Goal: Task Accomplishment & Management: Manage account settings

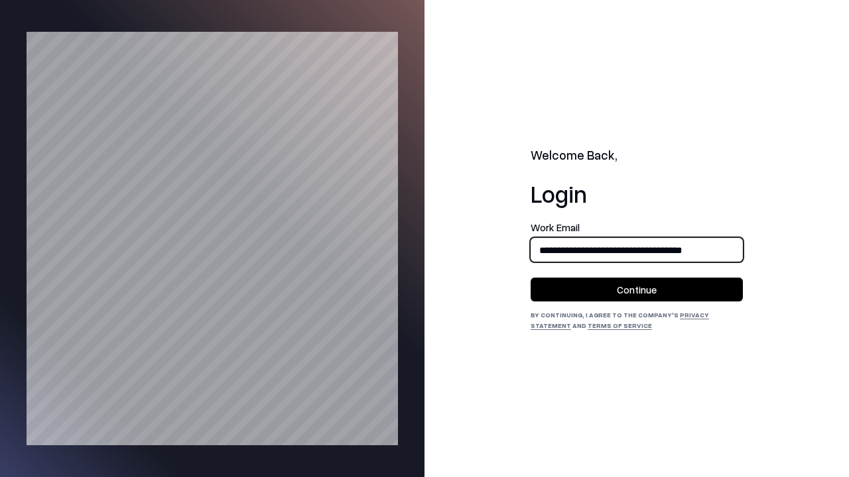
type input "**********"
click at [637, 290] on button "Continue" at bounding box center [637, 290] width 212 height 24
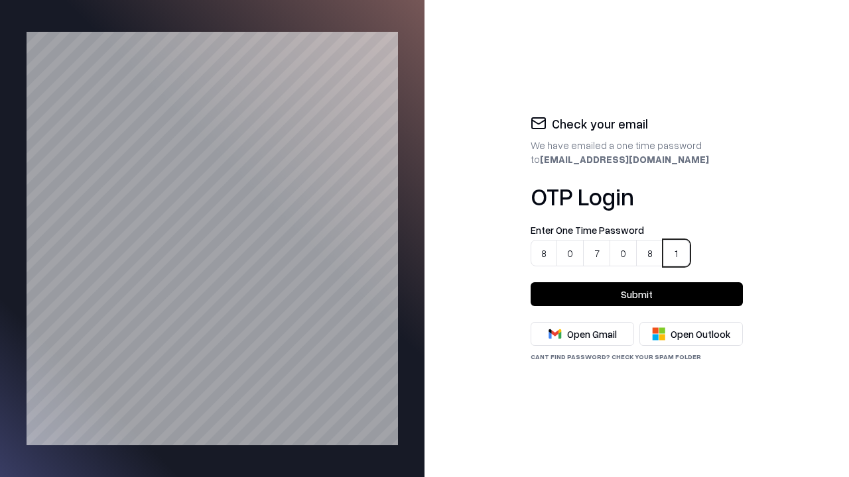
type input "******"
click at [637, 294] on button "Submit" at bounding box center [637, 295] width 212 height 24
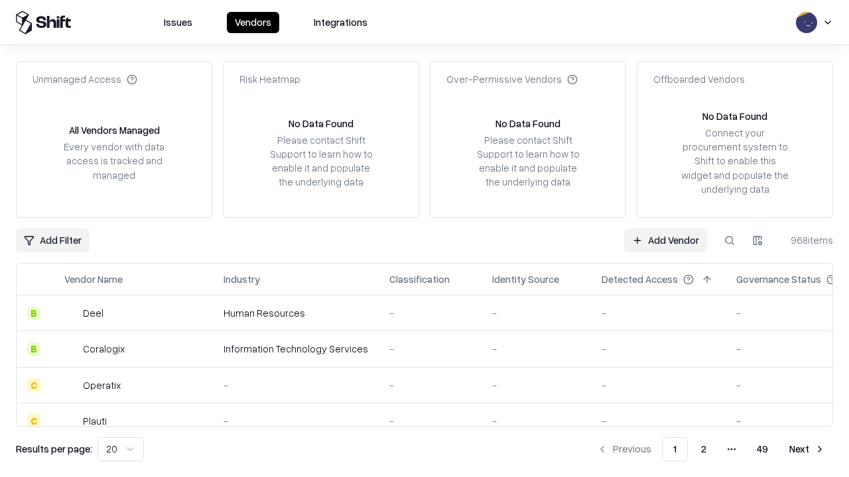
click at [666, 240] on link "Add Vendor" at bounding box center [665, 241] width 83 height 24
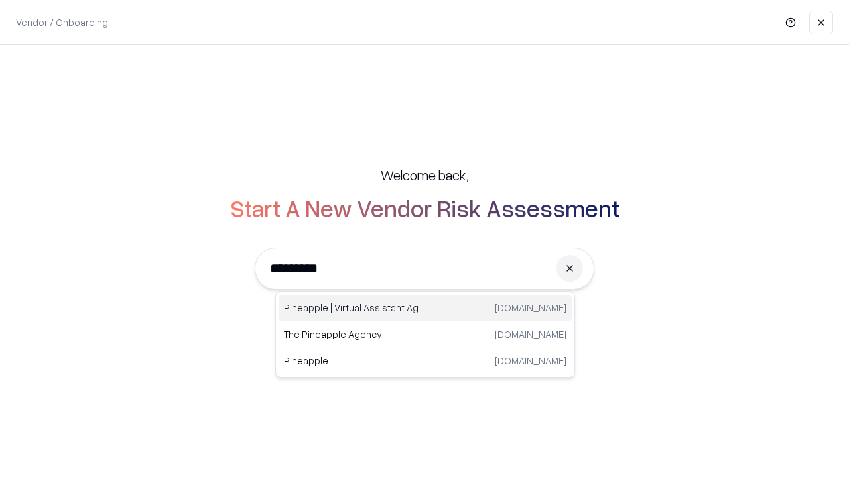
click at [425, 308] on div "Pineapple | Virtual Assistant Agency [DOMAIN_NAME]" at bounding box center [425, 308] width 293 height 27
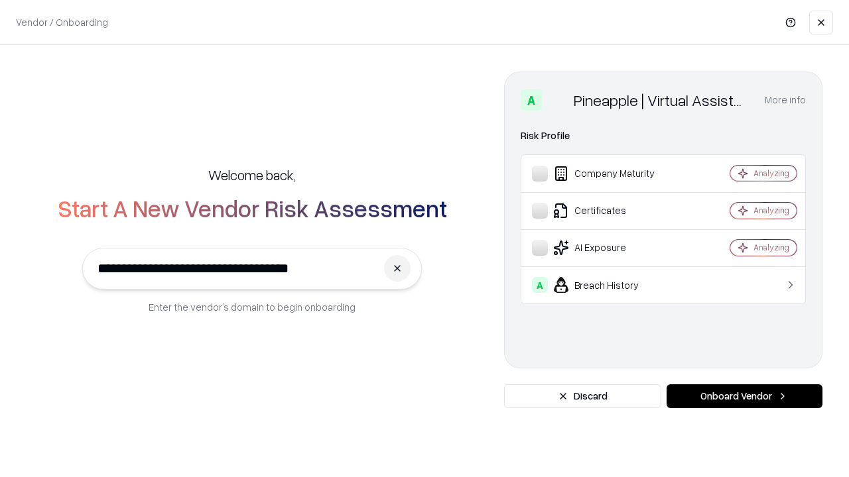
type input "**********"
click at [744, 397] on button "Onboard Vendor" at bounding box center [745, 397] width 156 height 24
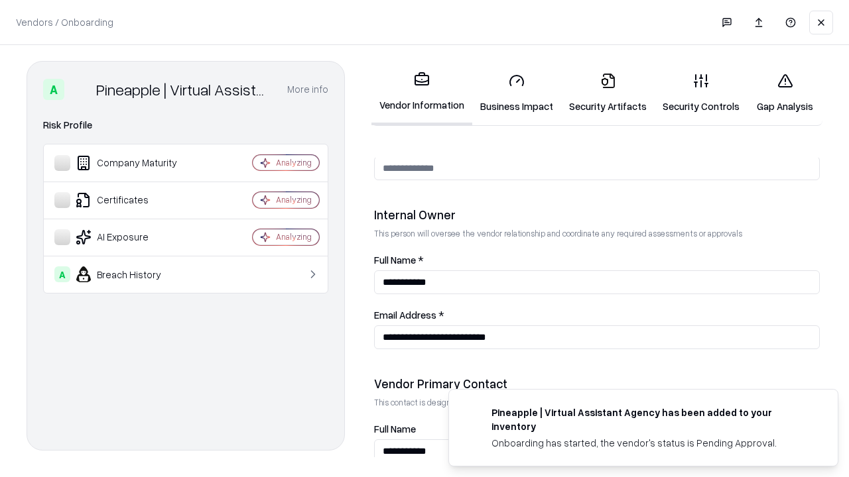
scroll to position [687, 0]
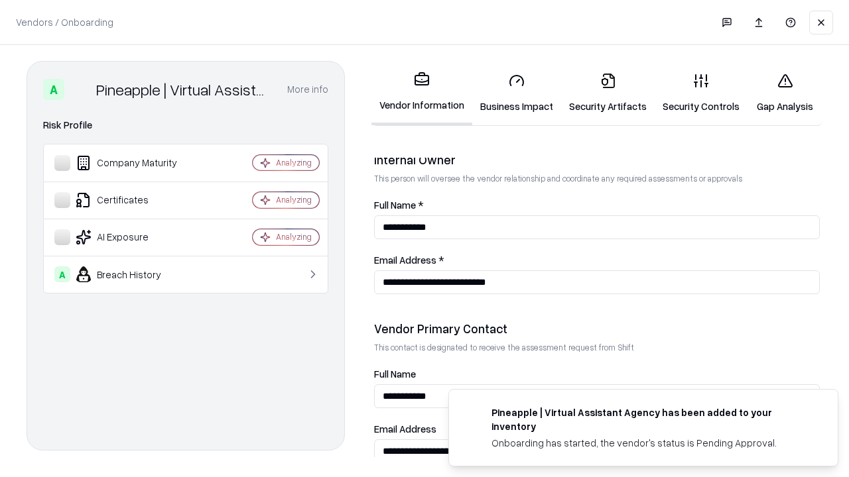
click at [512, 93] on link "Business Impact" at bounding box center [516, 93] width 89 height 62
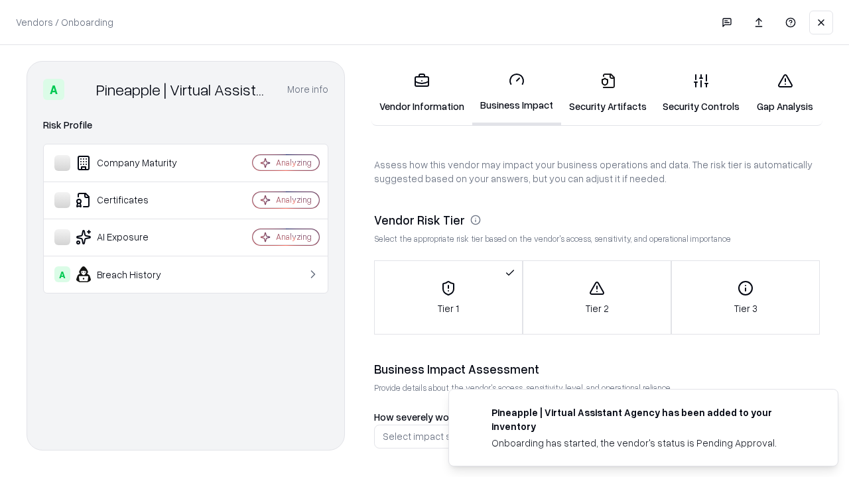
click at [600, 93] on link "Security Artifacts" at bounding box center [608, 93] width 94 height 62
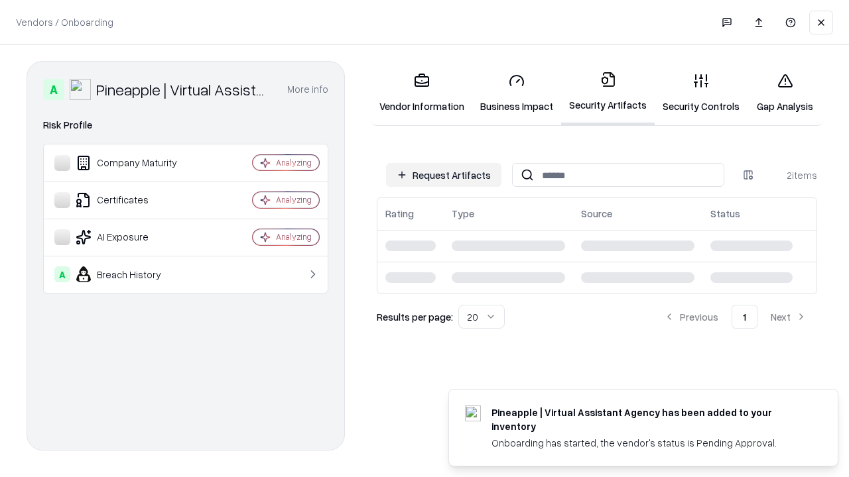
click at [446, 175] on button "Request Artifacts" at bounding box center [443, 175] width 115 height 24
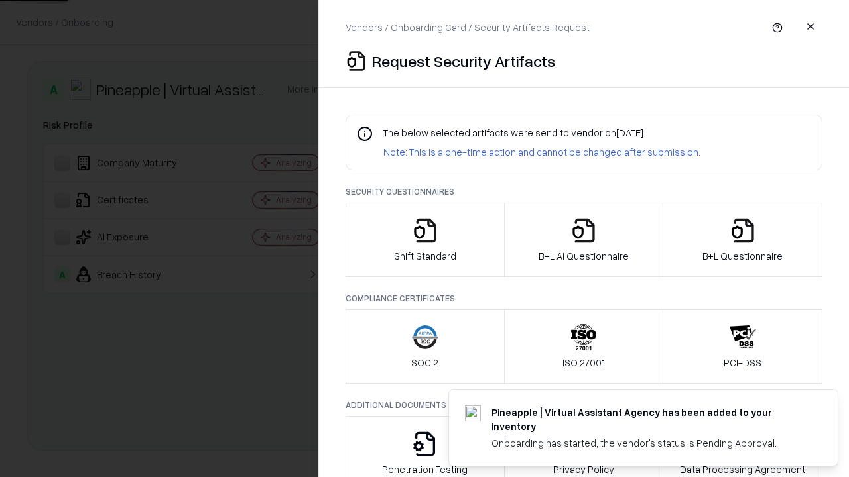
click at [424, 240] on icon "button" at bounding box center [425, 231] width 27 height 27
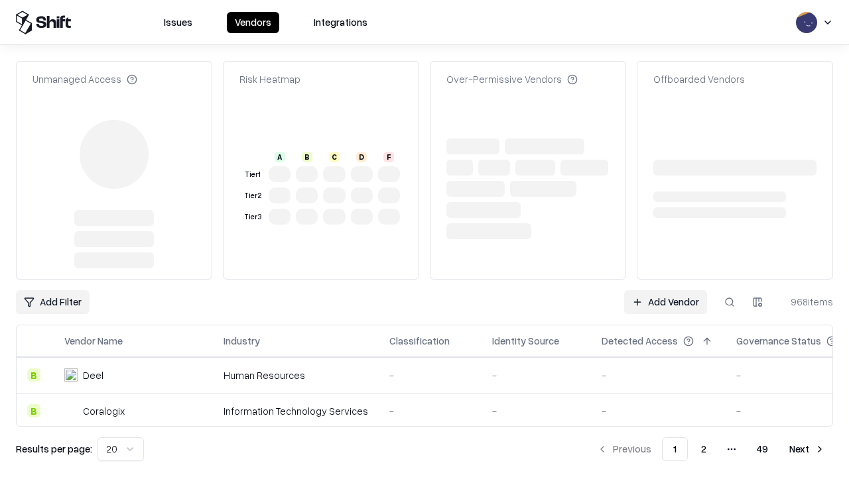
click at [666, 302] on link "Add Vendor" at bounding box center [665, 302] width 83 height 24
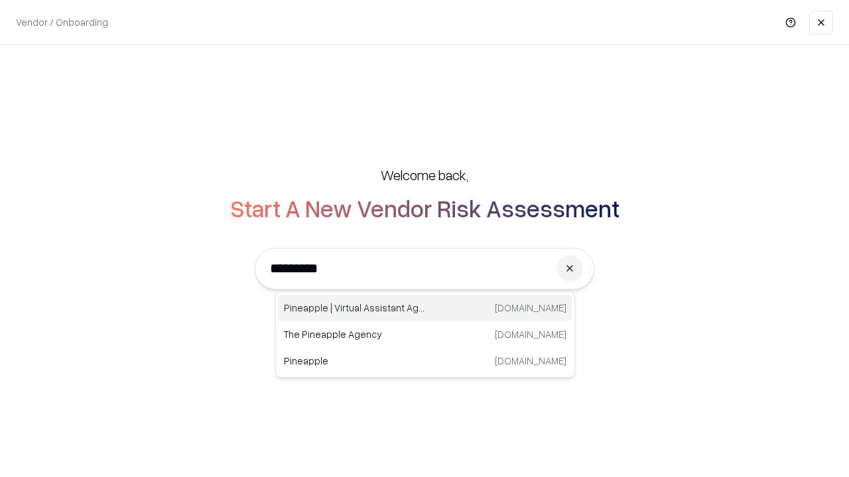
click at [425, 308] on div "Pineapple | Virtual Assistant Agency [DOMAIN_NAME]" at bounding box center [425, 308] width 293 height 27
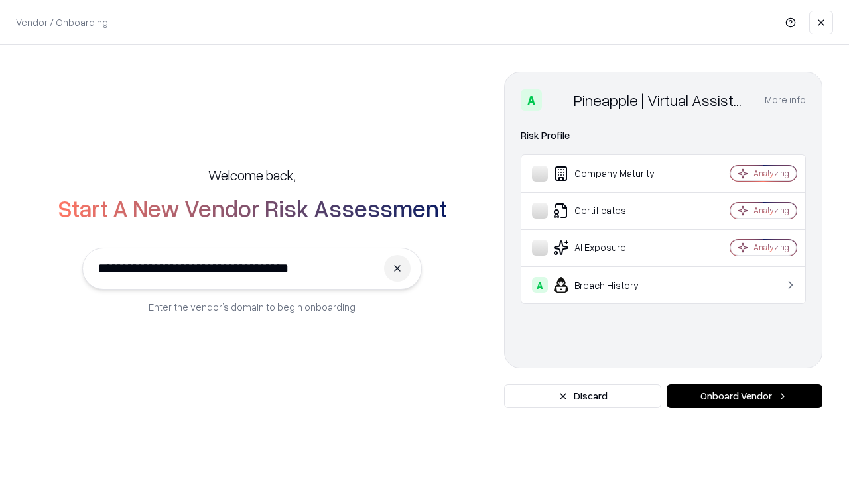
type input "**********"
click at [744, 397] on button "Onboard Vendor" at bounding box center [745, 397] width 156 height 24
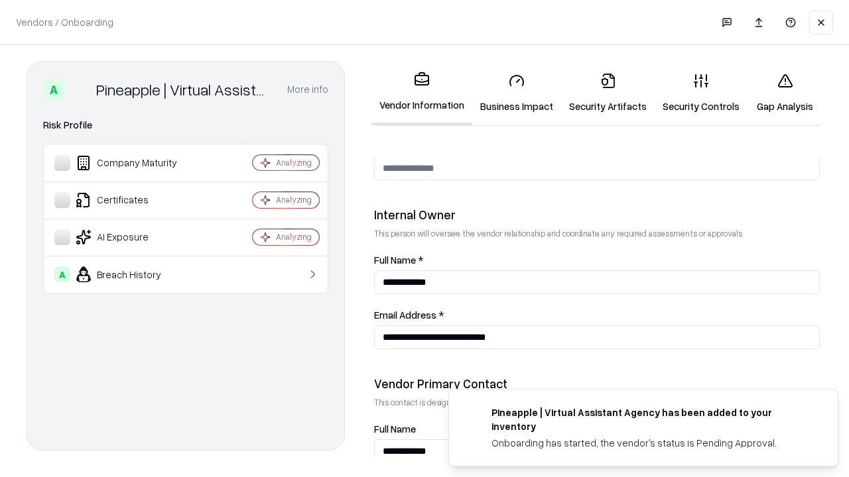
scroll to position [687, 0]
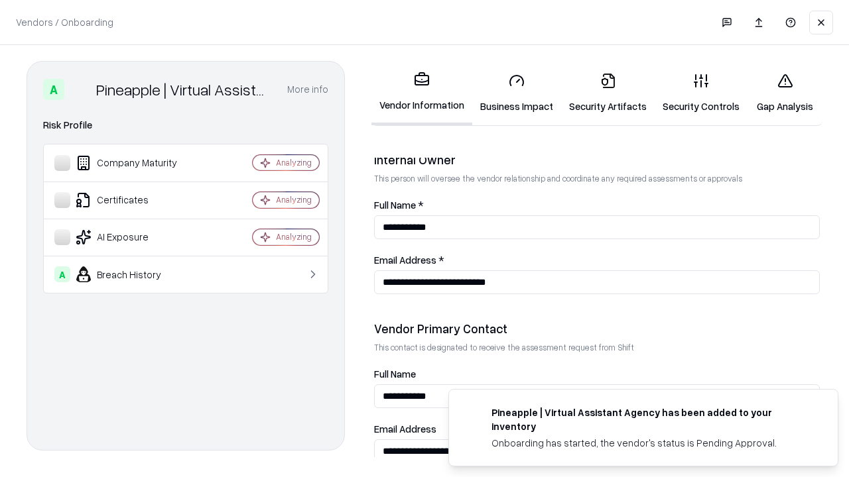
click at [779, 93] on link "Gap Analysis" at bounding box center [784, 93] width 75 height 62
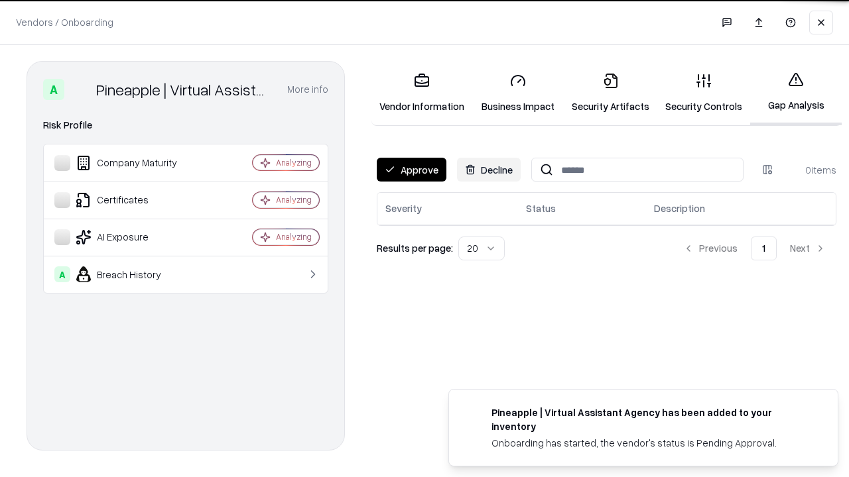
click at [411, 170] on button "Approve" at bounding box center [412, 170] width 70 height 24
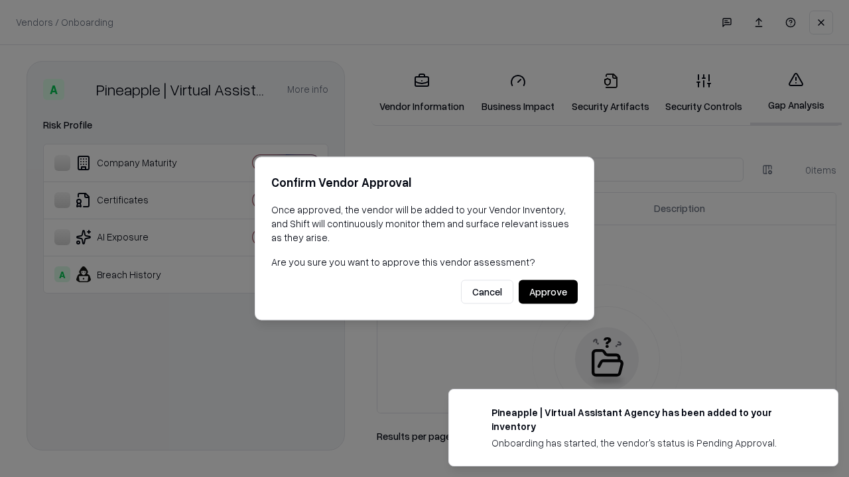
click at [548, 292] on button "Approve" at bounding box center [548, 293] width 59 height 24
